Goal: Task Accomplishment & Management: Complete application form

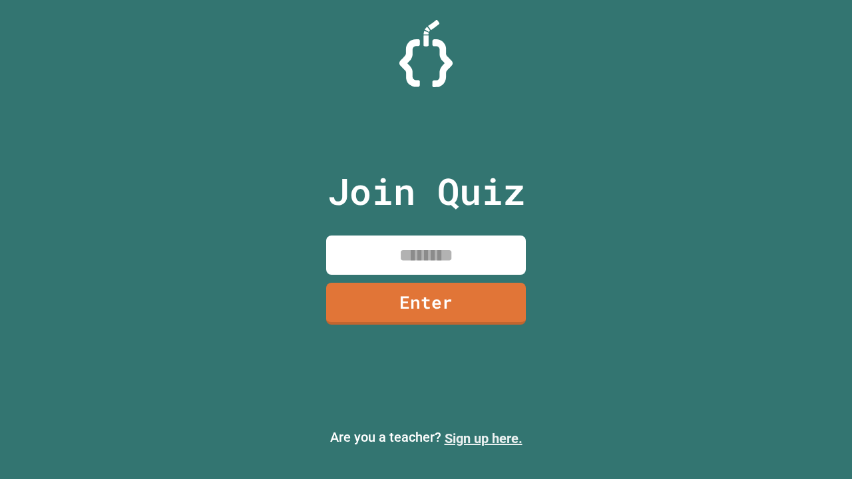
click at [483, 439] on link "Sign up here." at bounding box center [484, 439] width 78 height 16
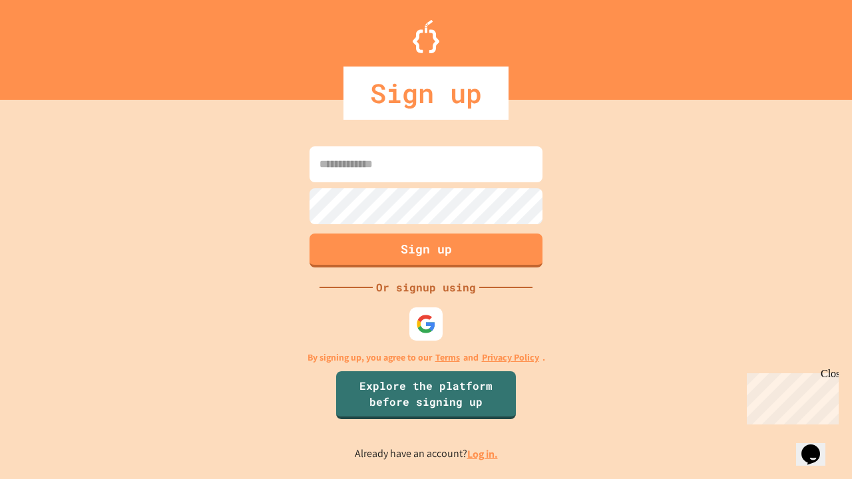
click at [483, 454] on link "Log in." at bounding box center [482, 454] width 31 height 14
